Goal: Task Accomplishment & Management: Use online tool/utility

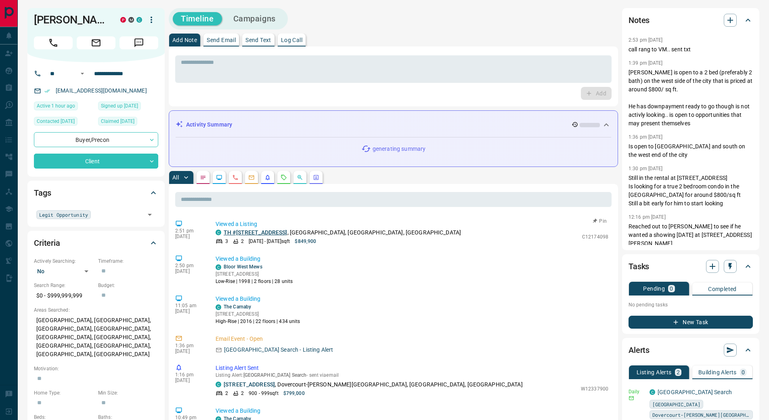
click at [272, 233] on link "TH #114 - 262 St. Helens Avenue" at bounding box center [256, 232] width 64 height 6
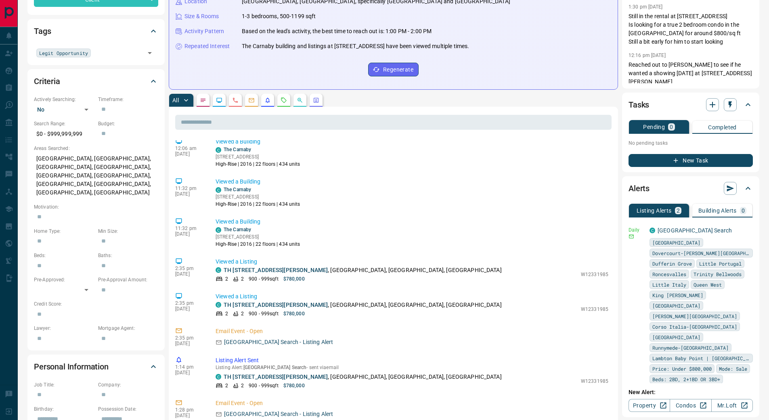
scroll to position [283, 0]
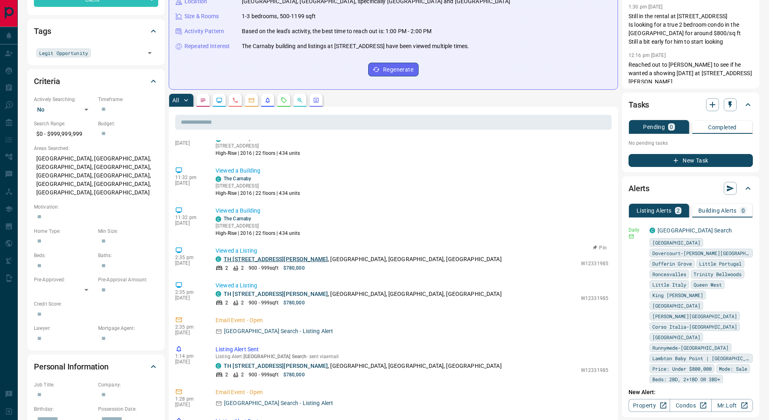
click at [285, 261] on link "TH 102 - 7 Watkinson Avenue" at bounding box center [276, 259] width 104 height 6
click at [291, 258] on link "TH 102 - 7 Watkinson Avenue" at bounding box center [276, 259] width 104 height 6
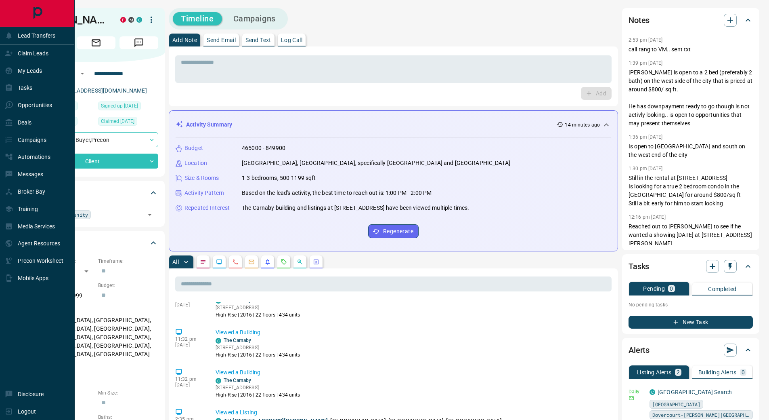
click at [36, 12] on icon "Main Page" at bounding box center [37, 13] width 18 height 18
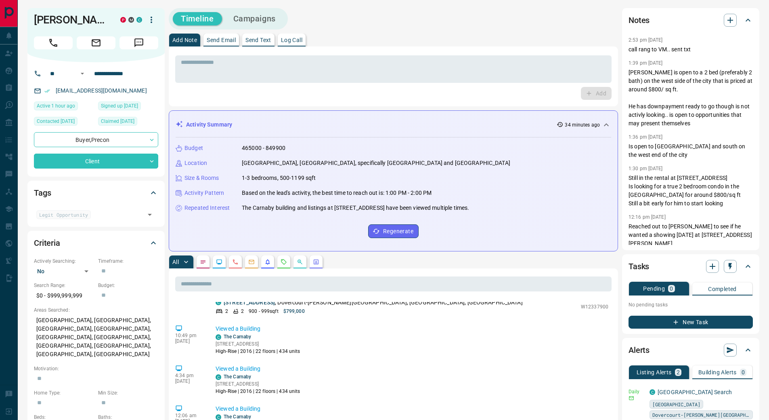
scroll to position [404, 0]
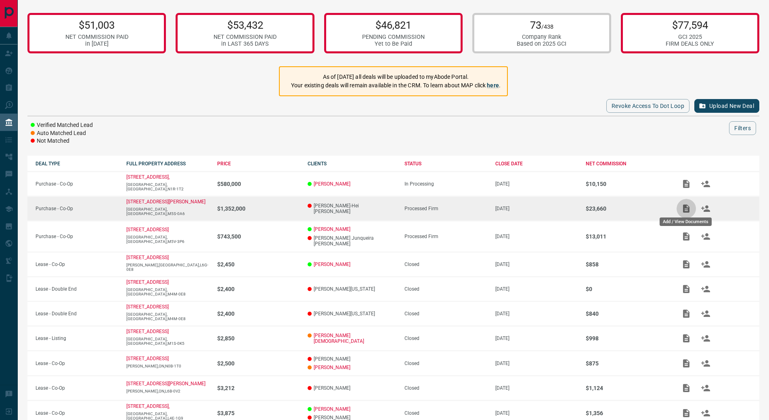
click at [683, 209] on icon "Add / View Documents" at bounding box center [687, 209] width 10 height 10
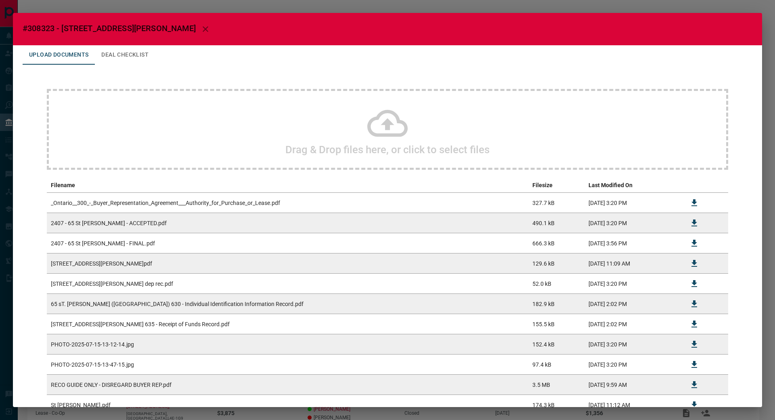
click at [384, 129] on icon at bounding box center [388, 123] width 40 height 27
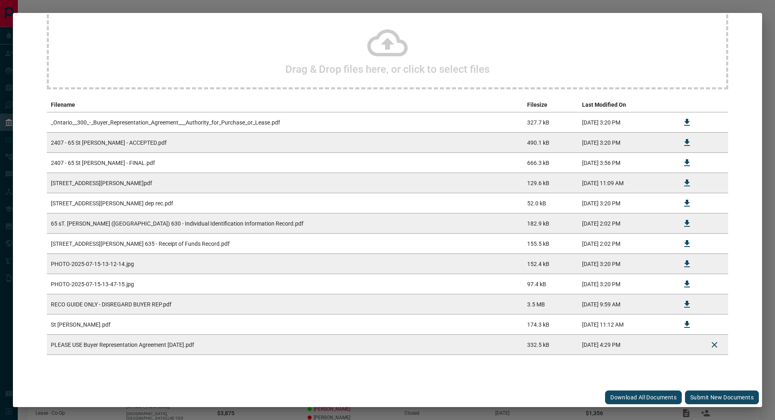
scroll to position [81, 0]
click at [722, 396] on button "Submit new documents" at bounding box center [722, 397] width 74 height 14
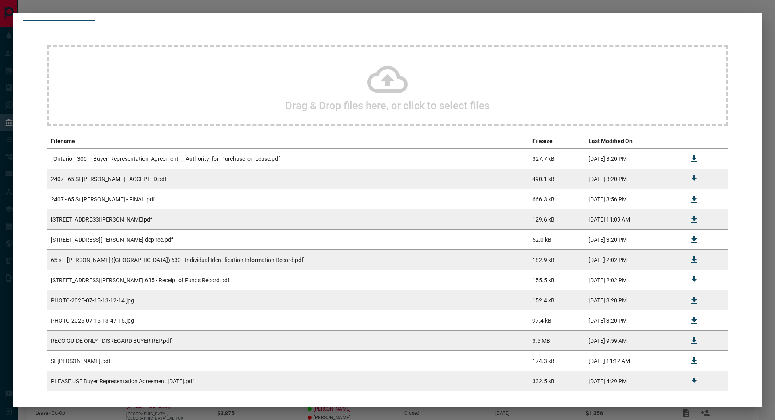
scroll to position [0, 0]
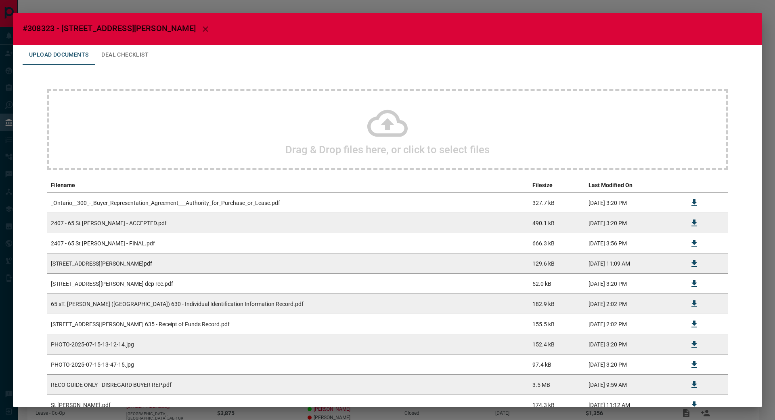
click at [203, 31] on icon "button" at bounding box center [206, 29] width 6 height 6
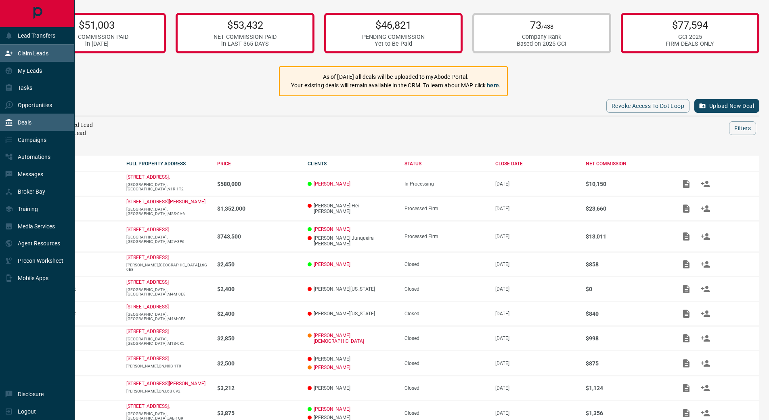
click at [18, 54] on p "Claim Leads" at bounding box center [33, 53] width 31 height 6
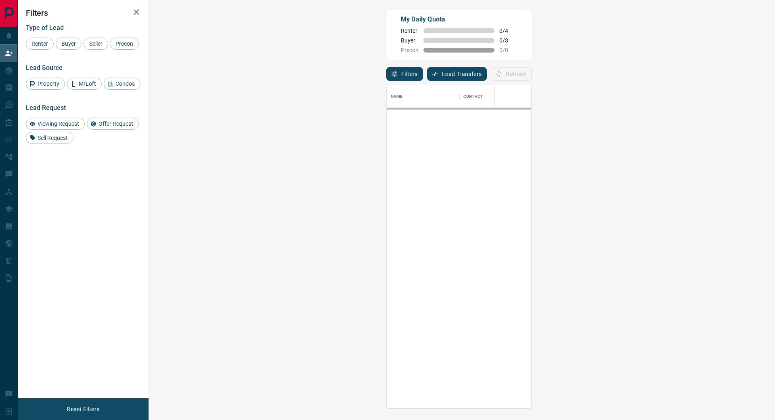
scroll to position [317, 603]
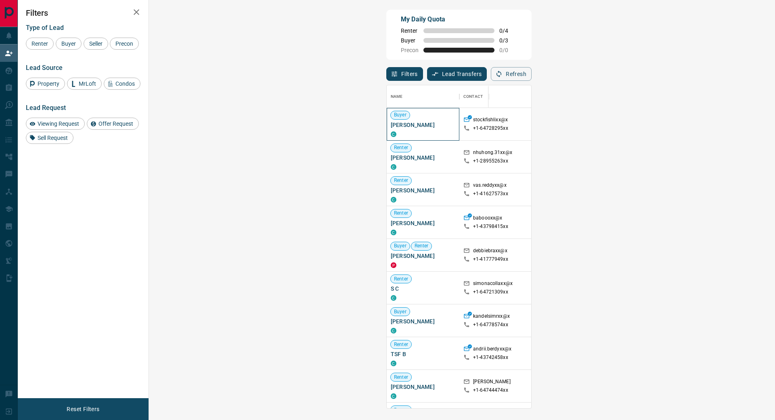
drag, startPoint x: 197, startPoint y: 125, endPoint x: 159, endPoint y: 126, distance: 37.6
click at [391, 126] on span "[PERSON_NAME]" at bounding box center [423, 125] width 65 height 8
